Goal: Book appointment/travel/reservation

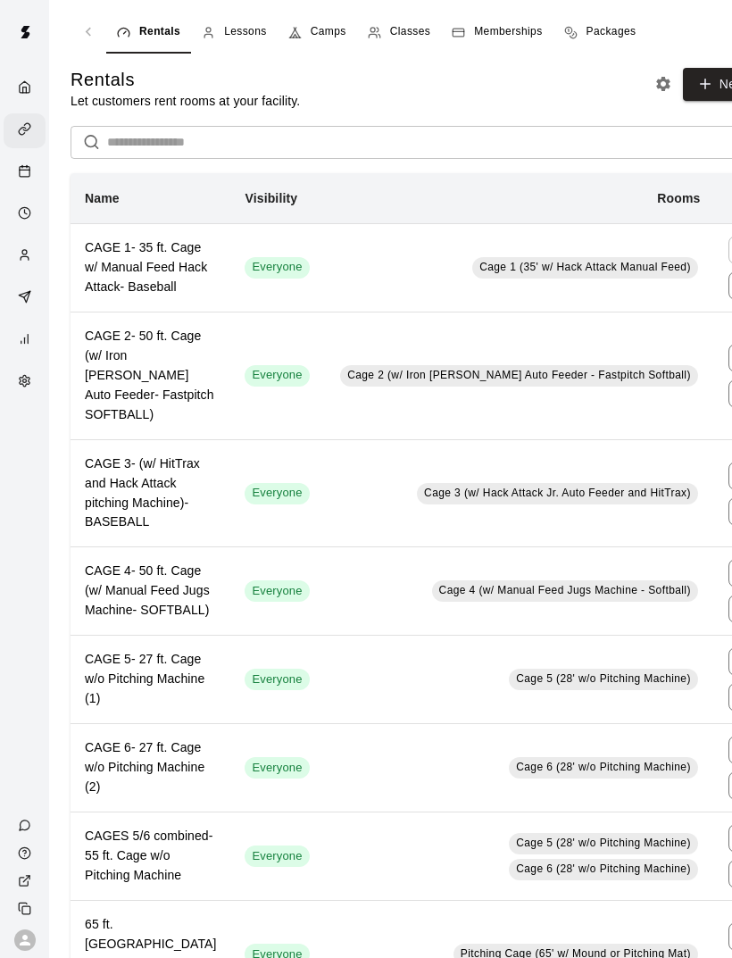
click at [37, 178] on div "Calendar" at bounding box center [29, 172] width 22 height 17
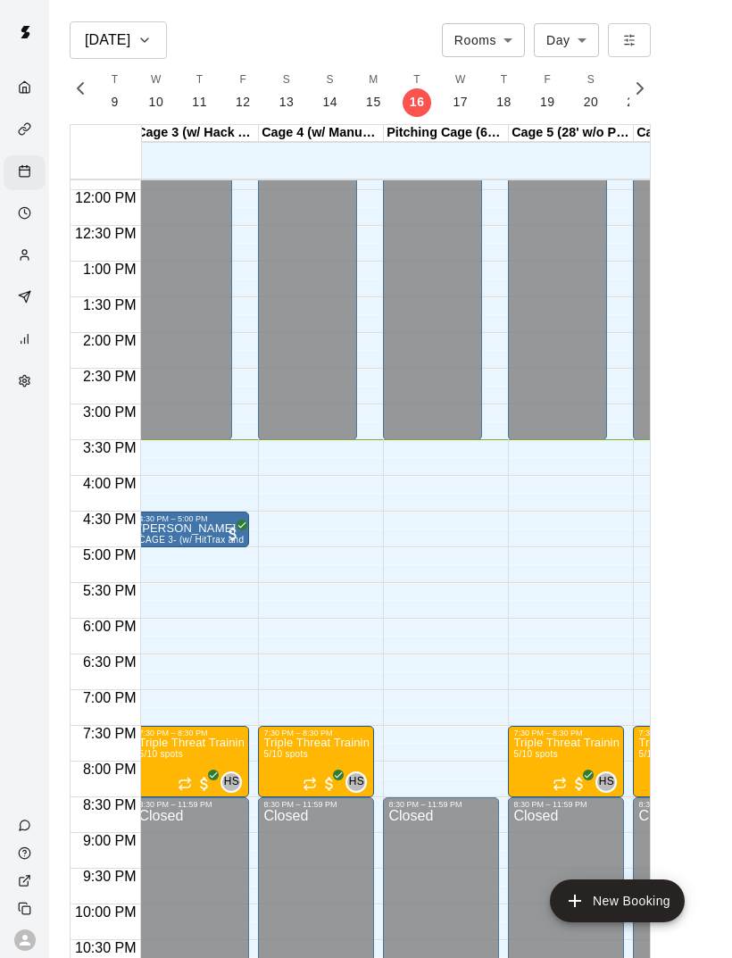
scroll to position [0, 257]
click at [130, 38] on h6 "[DATE]" at bounding box center [108, 40] width 46 height 25
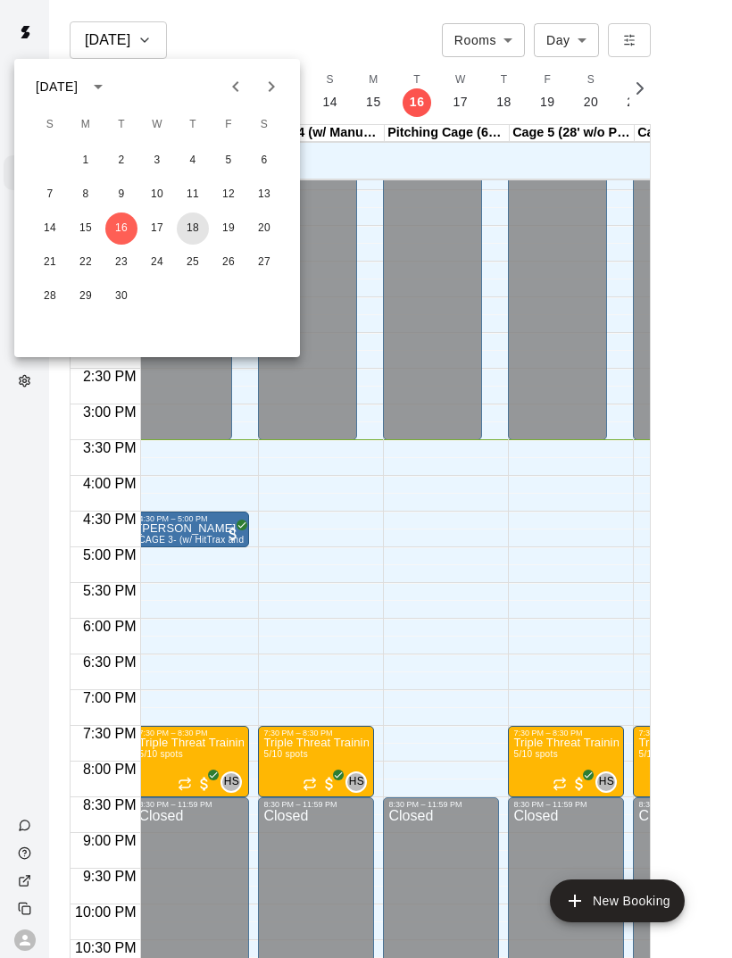
click at [196, 236] on button "18" at bounding box center [193, 229] width 32 height 32
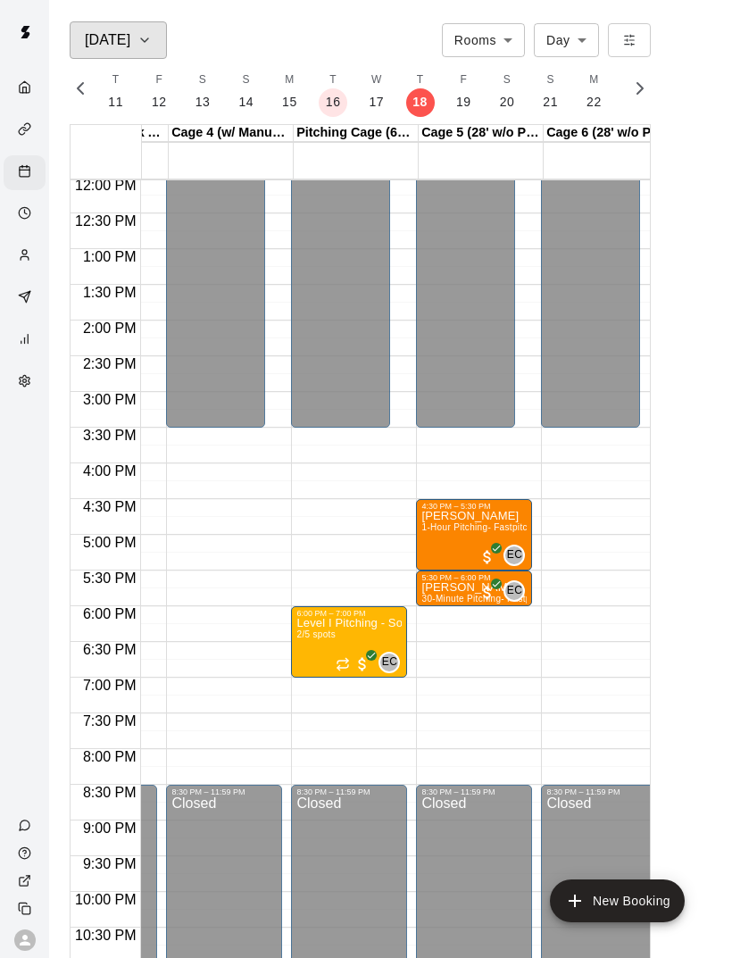
scroll to position [0, 349]
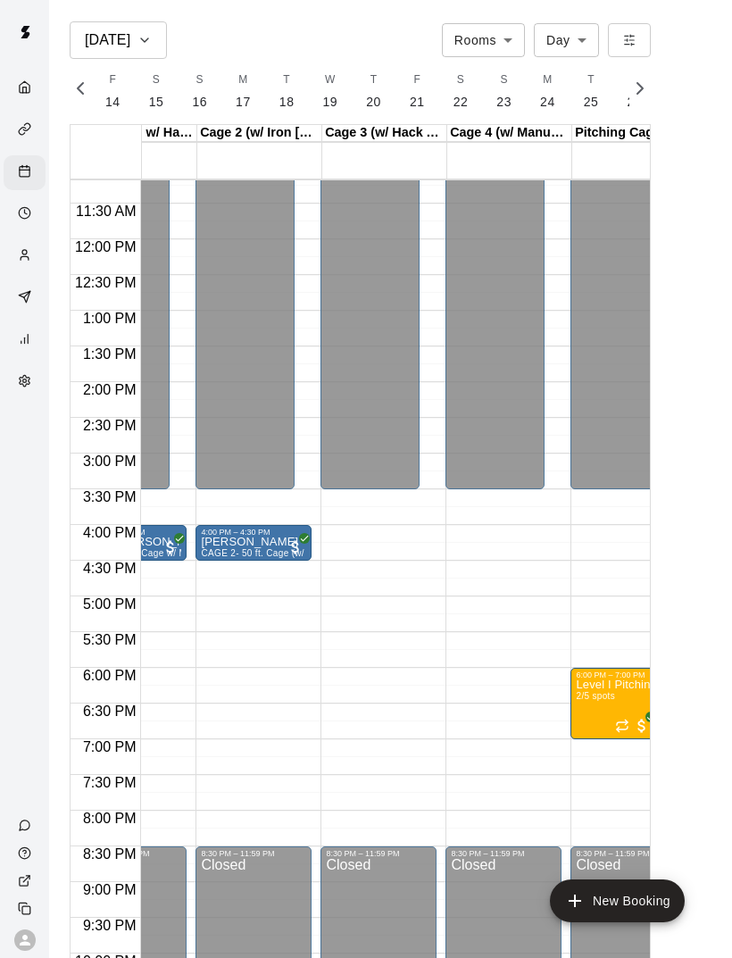
click at [33, 219] on div "Availability" at bounding box center [29, 214] width 22 height 17
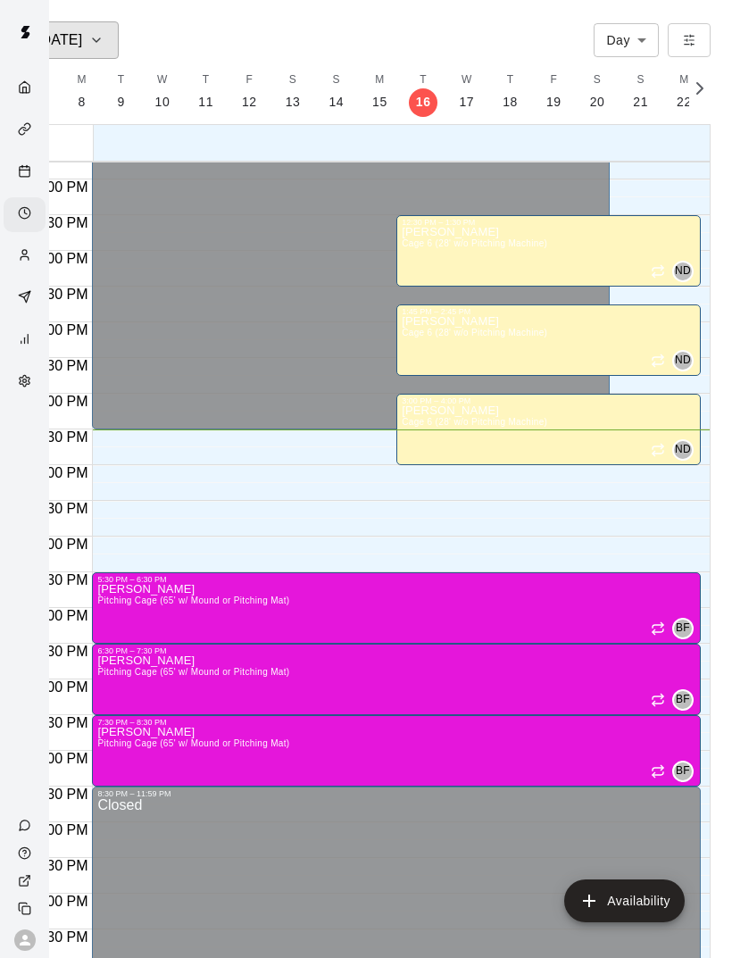
click at [89, 52] on div "[DATE]" at bounding box center [70, 40] width 67 height 25
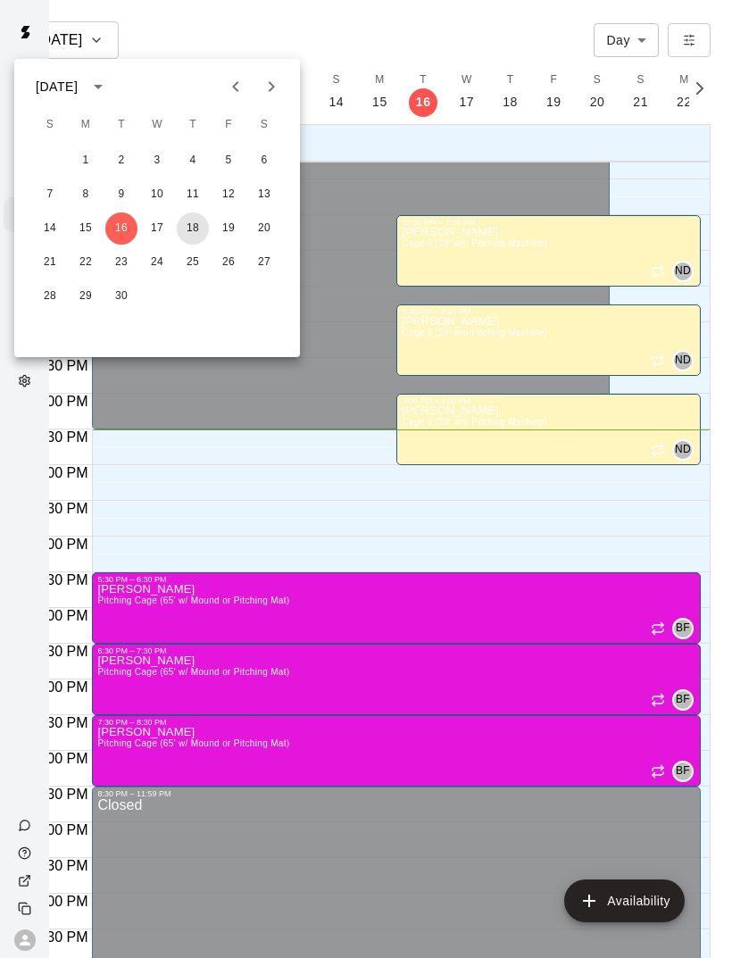
click at [199, 232] on button "18" at bounding box center [193, 229] width 32 height 32
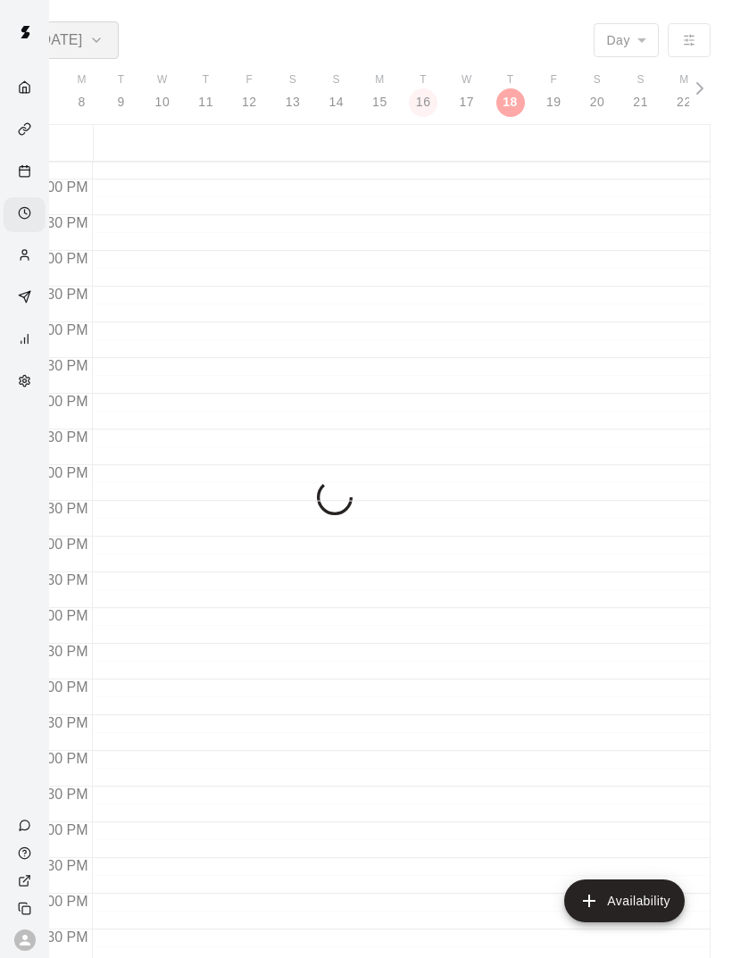
scroll to position [0, 7589]
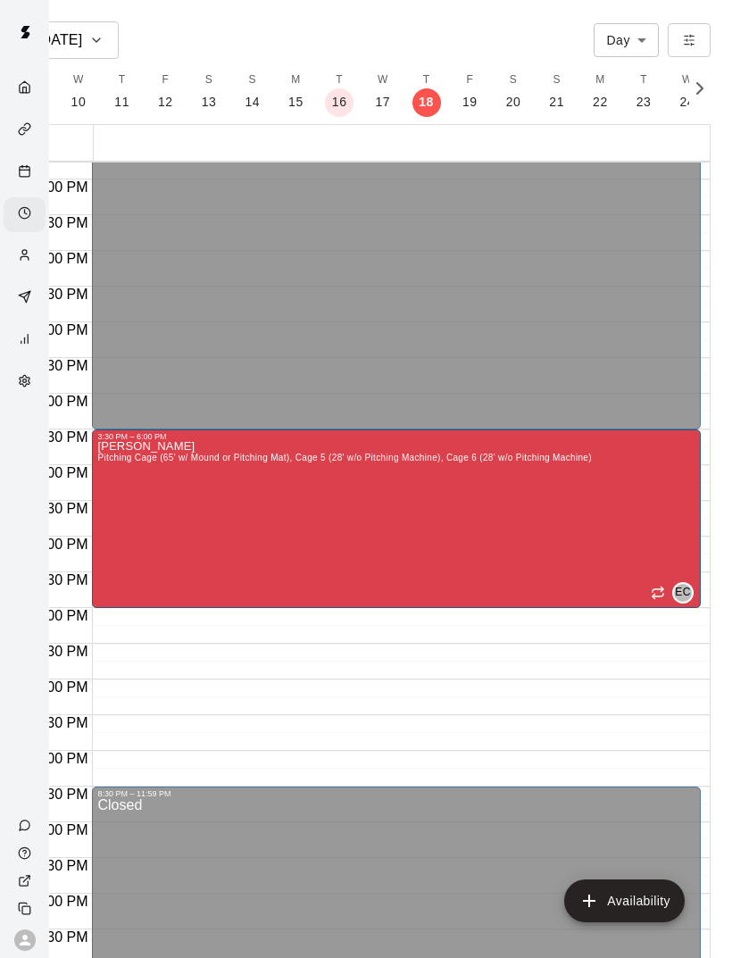
click at [13, 232] on div "Availability" at bounding box center [25, 214] width 42 height 35
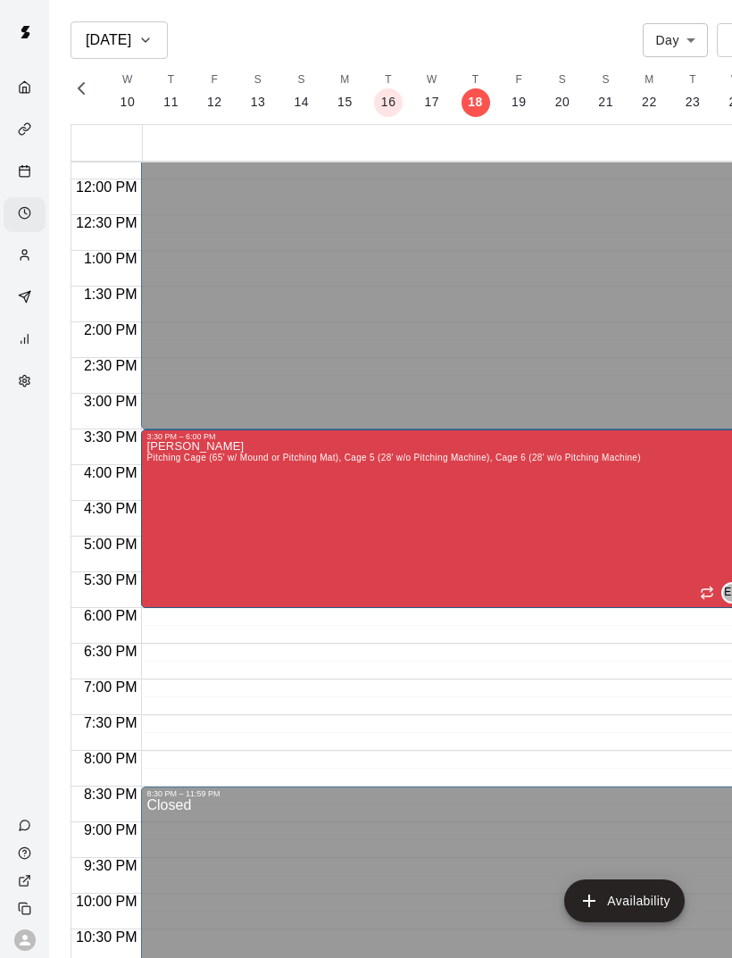
click at [39, 190] on div "Calendar" at bounding box center [25, 172] width 42 height 35
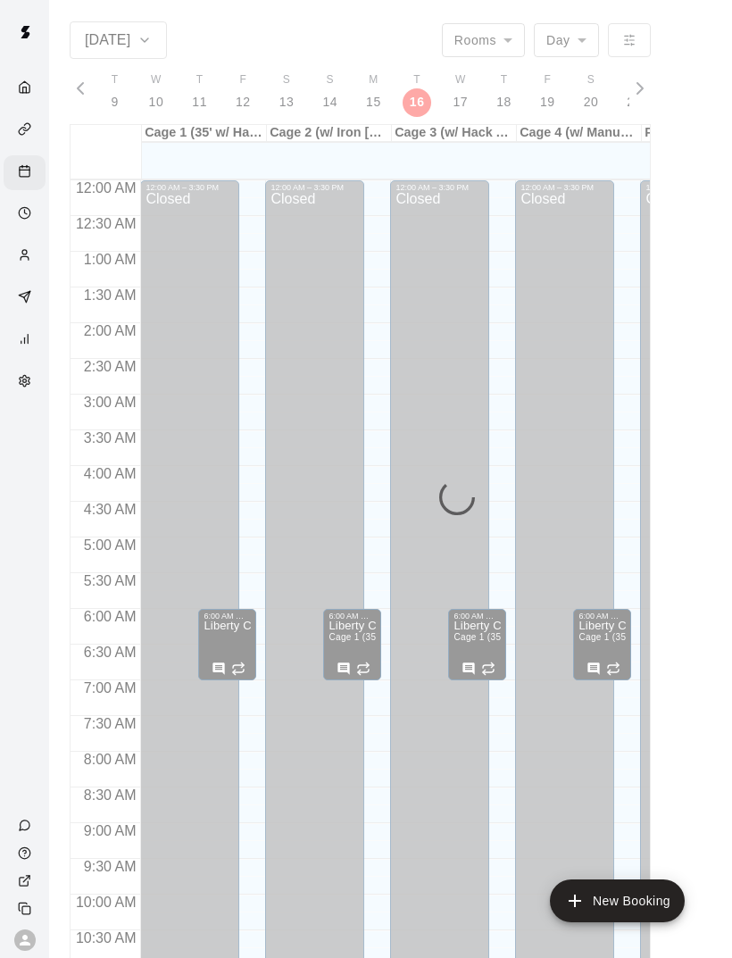
scroll to position [805, 0]
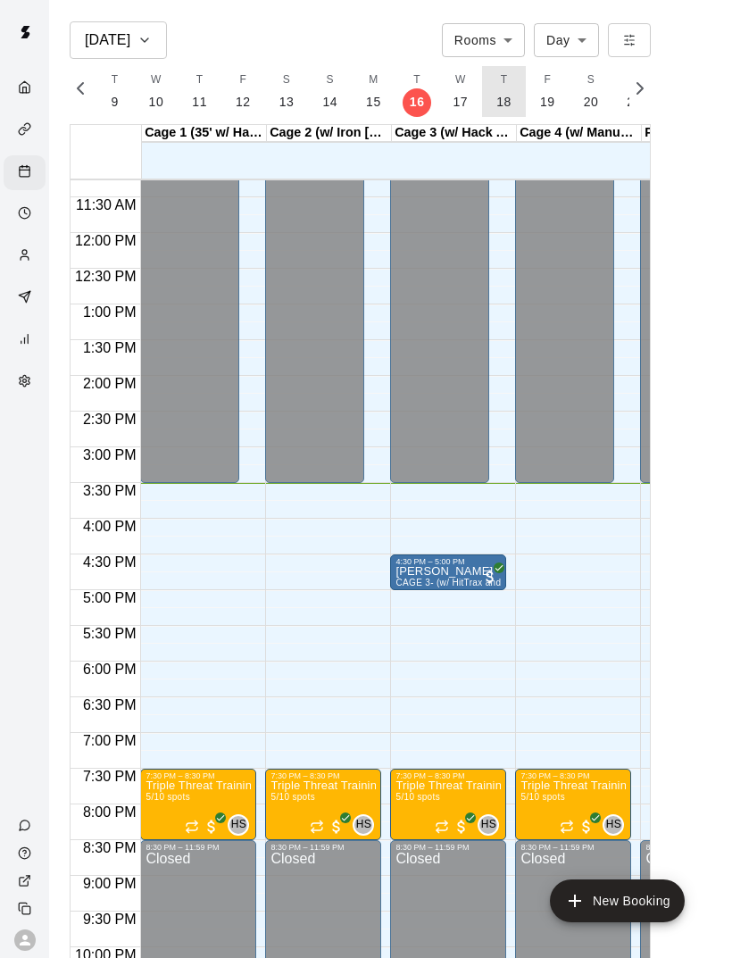
click at [505, 89] on button "T 18" at bounding box center [504, 91] width 44 height 51
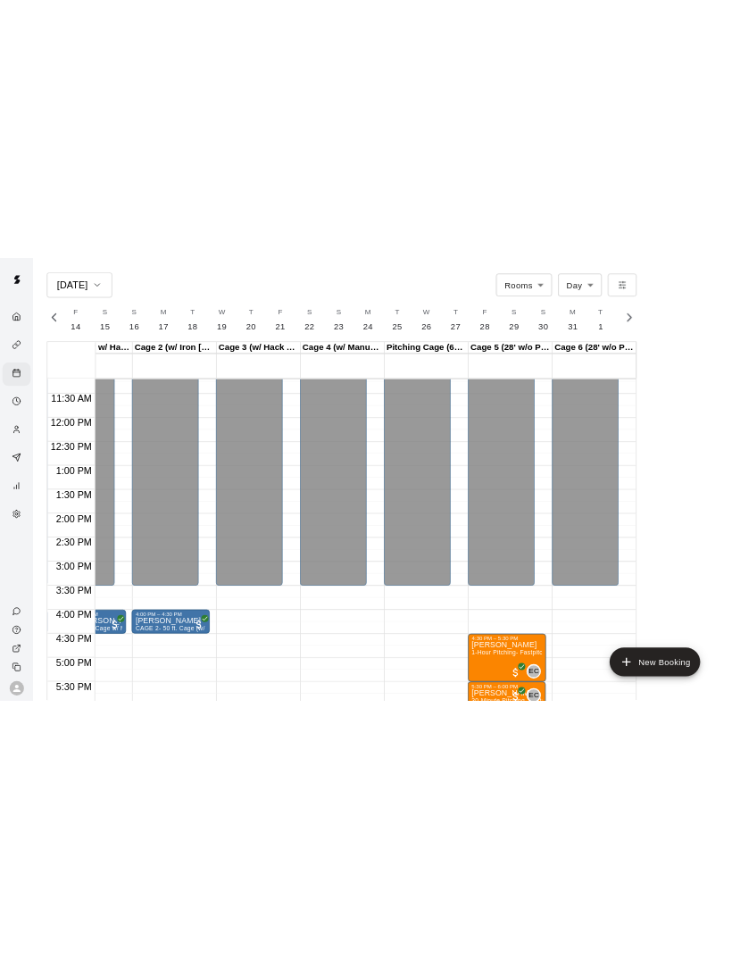
scroll to position [798, 70]
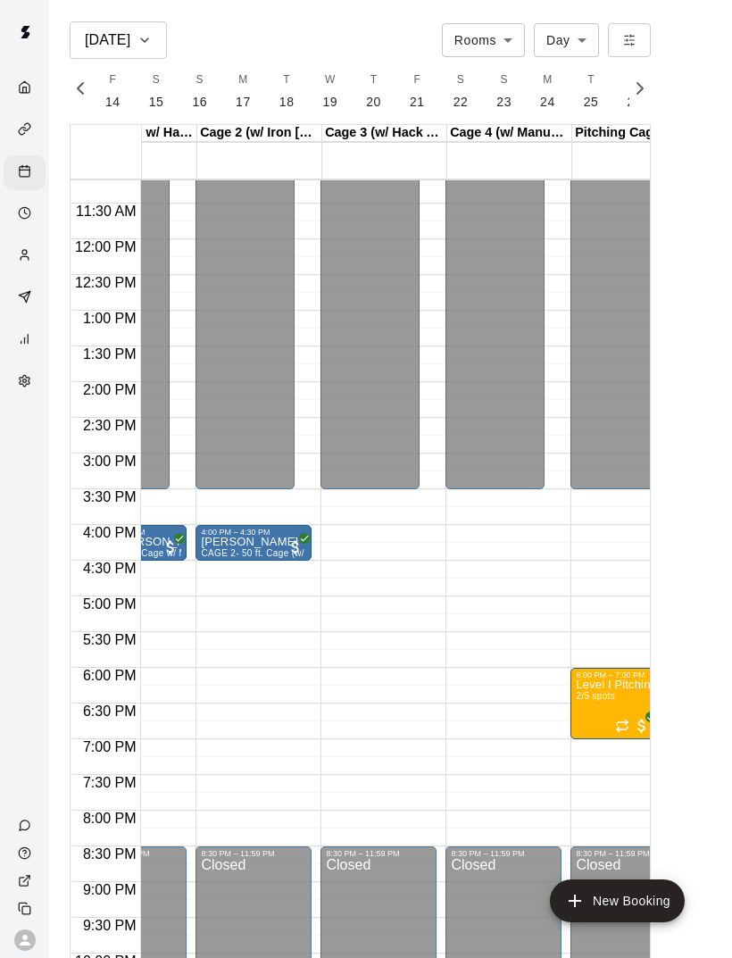
click at [23, 205] on div "Availability" at bounding box center [25, 214] width 42 height 35
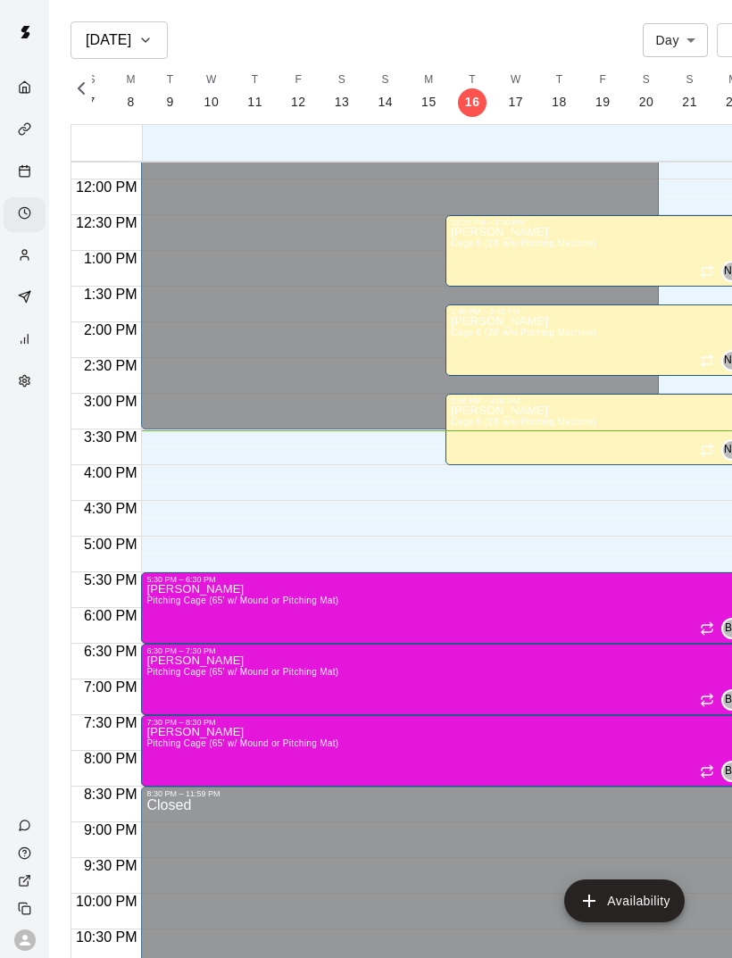
scroll to position [0, 49]
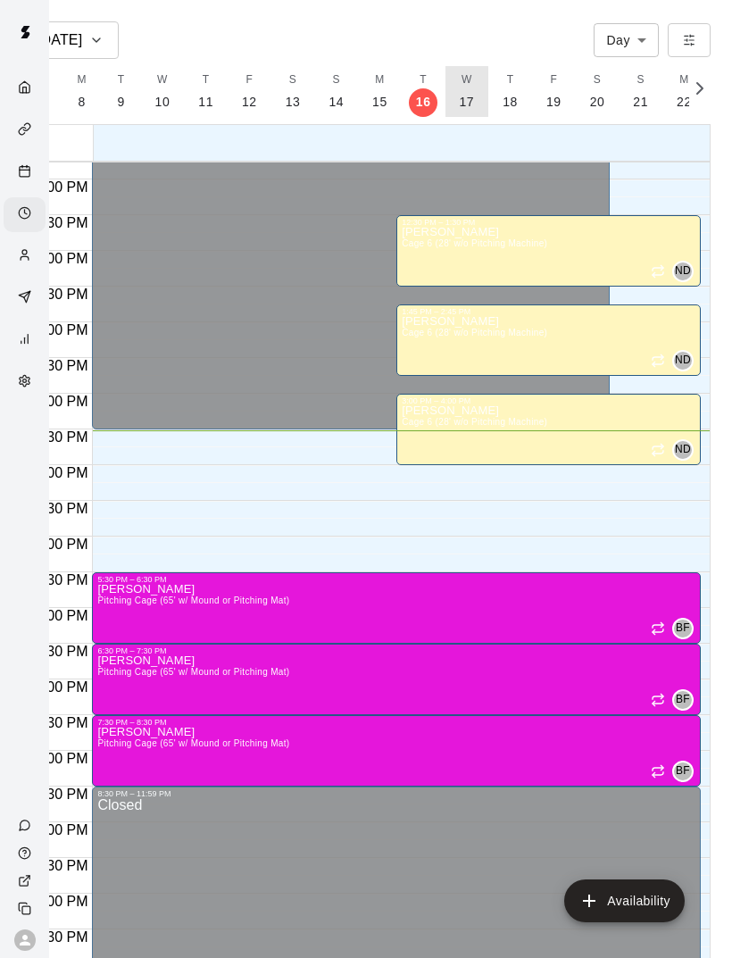
click at [463, 98] on p "17" at bounding box center [467, 102] width 15 height 19
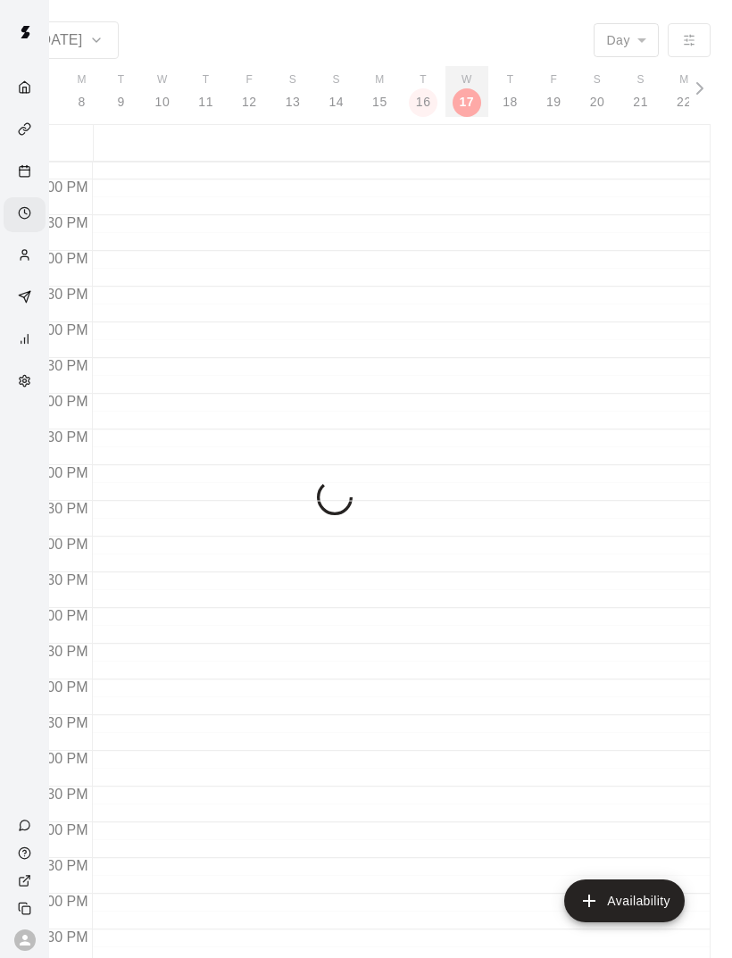
scroll to position [0, 7547]
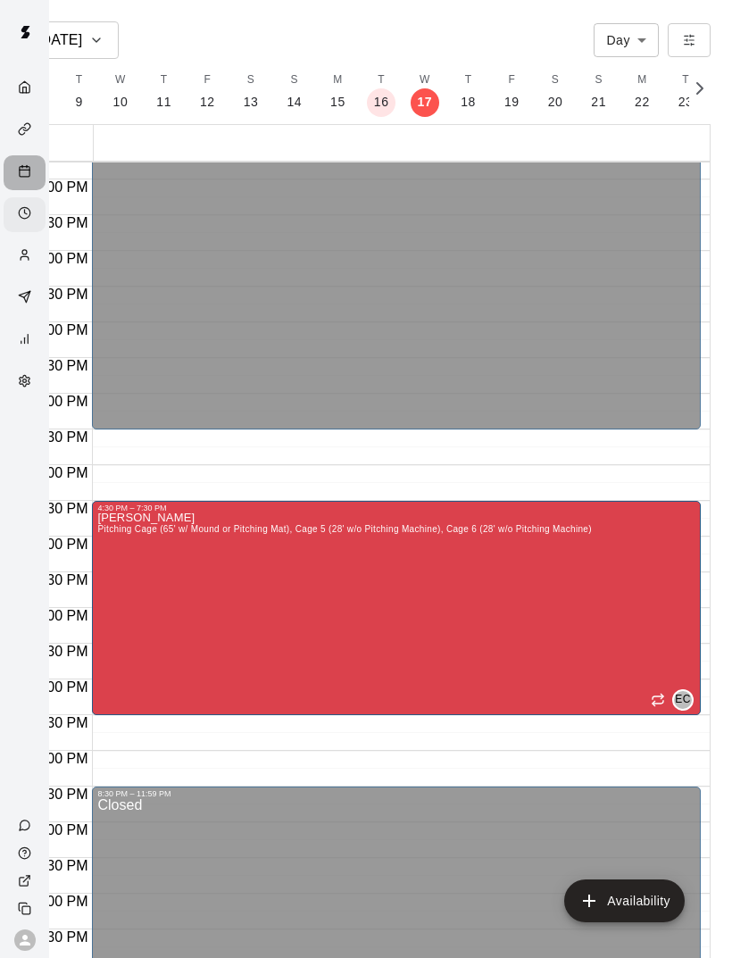
click at [29, 171] on rect "Calendar" at bounding box center [25, 172] width 10 height 10
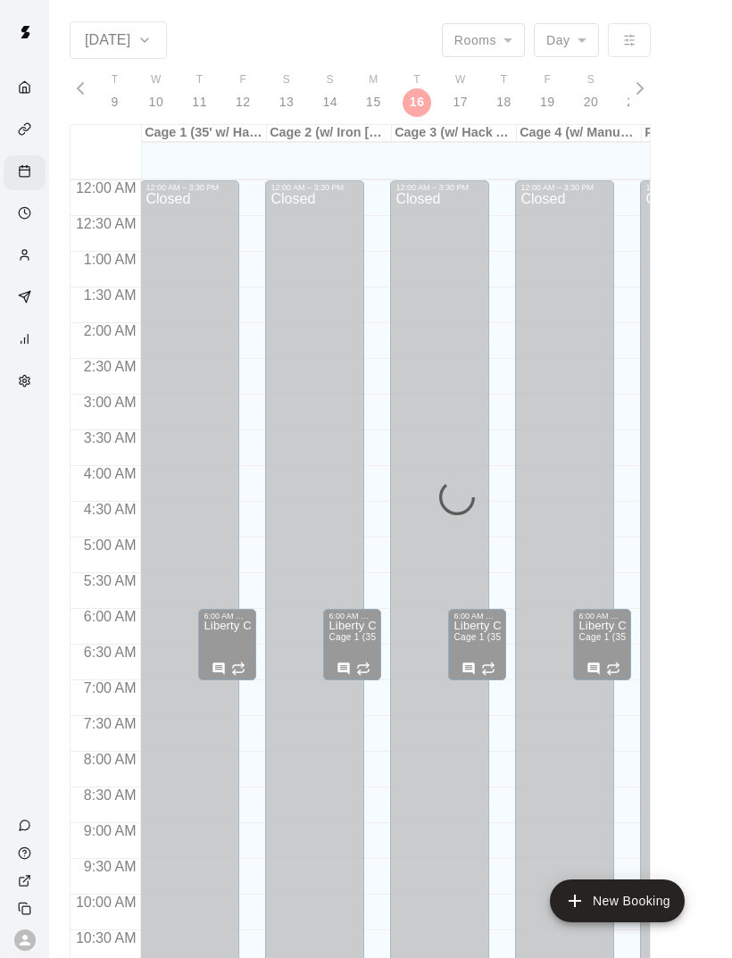
scroll to position [805, 0]
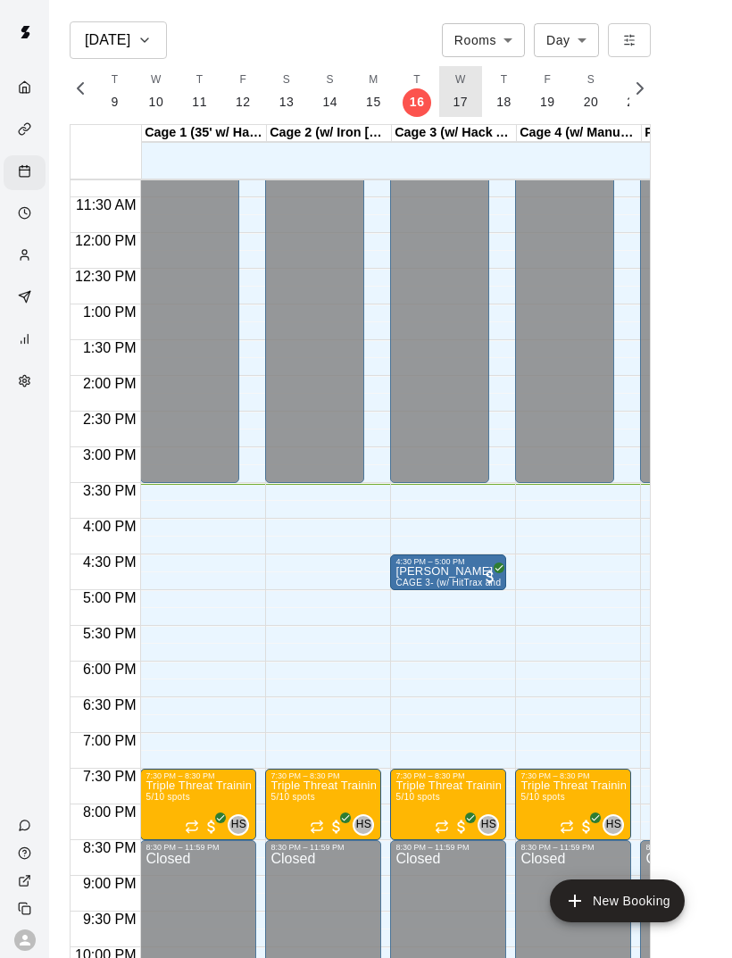
click at [458, 105] on p "17" at bounding box center [461, 102] width 15 height 19
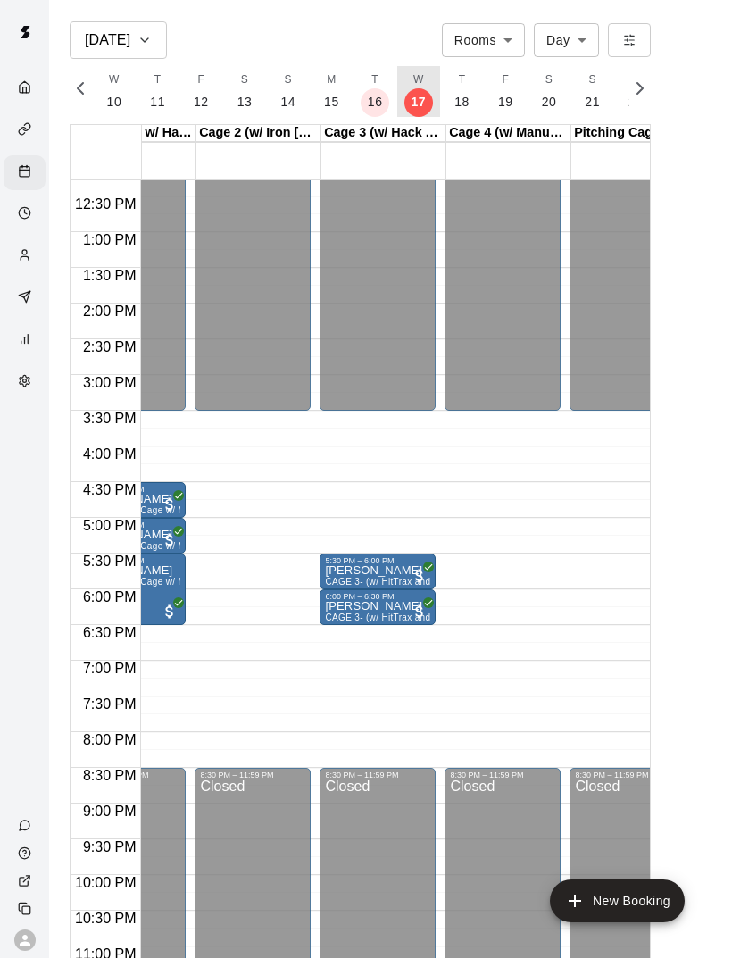
scroll to position [0, 0]
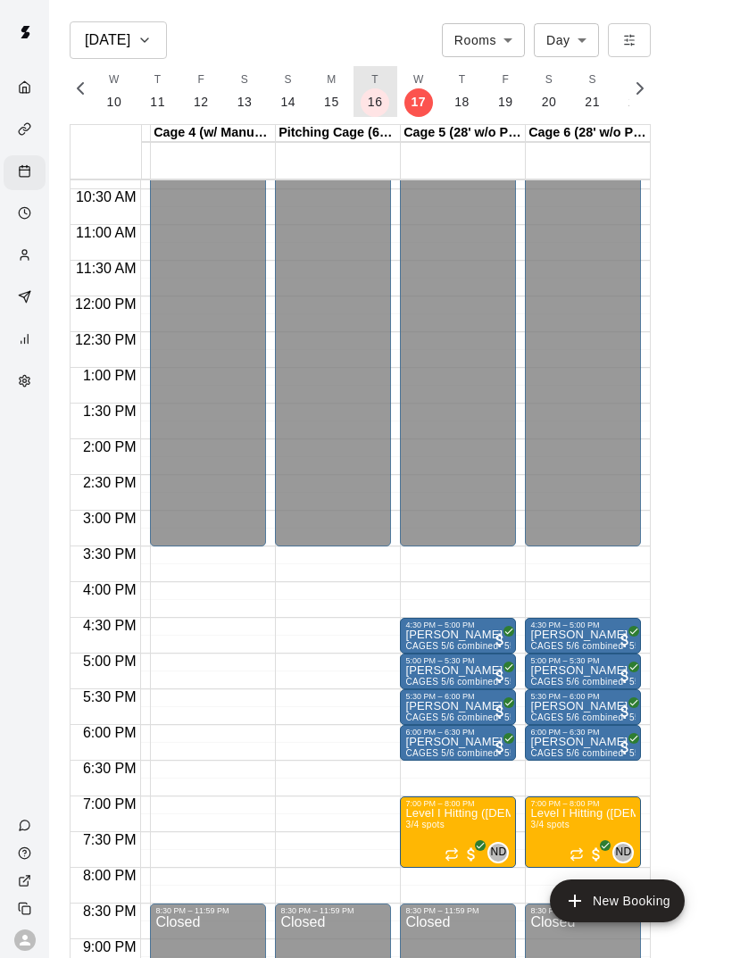
click at [375, 112] on button "T 16" at bounding box center [376, 91] width 44 height 51
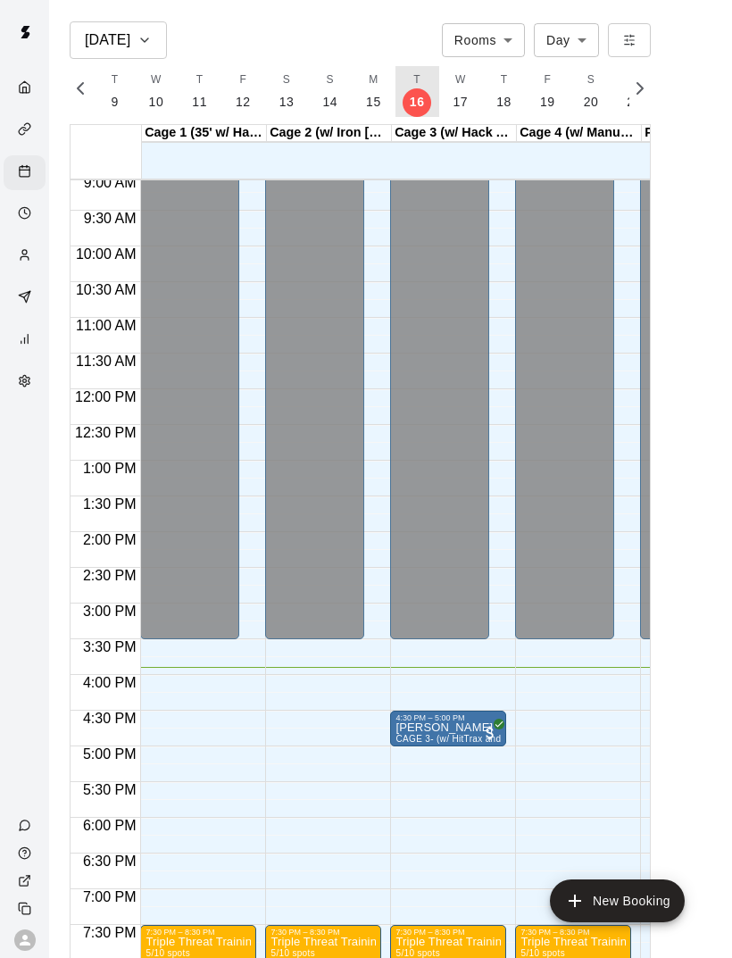
scroll to position [648, 0]
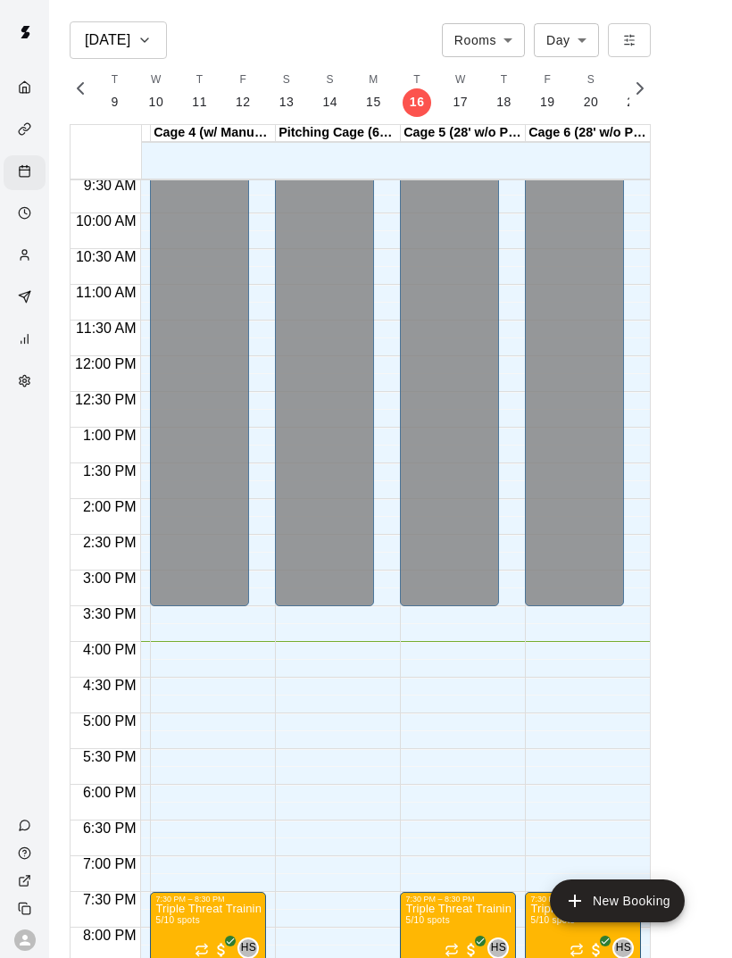
scroll to position [681, 366]
